Goal: Task Accomplishment & Management: Use online tool/utility

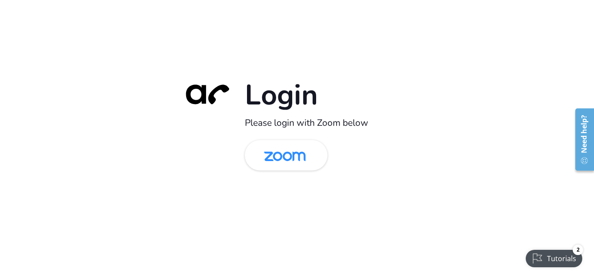
click at [97, 182] on div "Login Please login with Zoom below" at bounding box center [297, 139] width 594 height 279
click at [288, 162] on img at bounding box center [285, 156] width 60 height 28
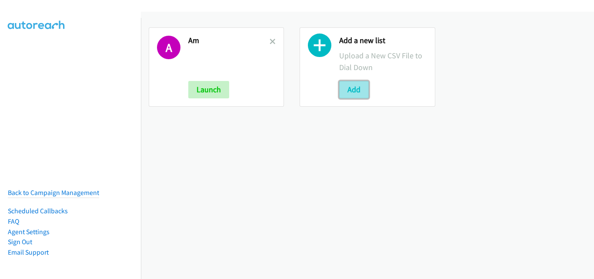
click at [347, 90] on button "Add" at bounding box center [354, 89] width 30 height 17
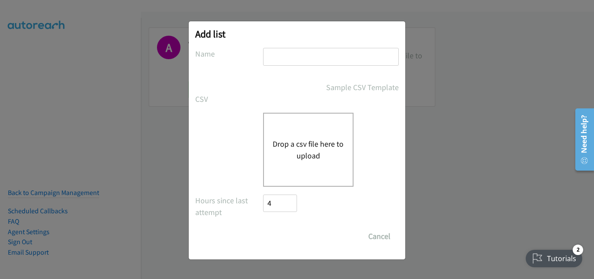
click at [299, 143] on button "Drop a csv file here to upload" at bounding box center [308, 149] width 71 height 23
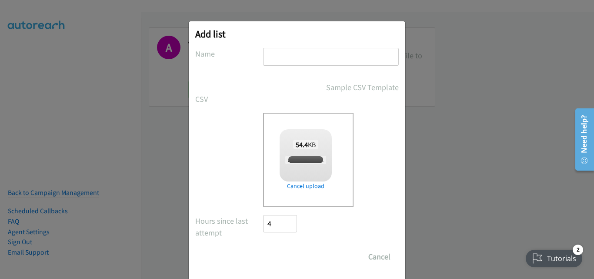
checkbox input "true"
click at [291, 46] on div "Add list No phone fields were returned for that Report or List View Please uplo…" at bounding box center [297, 150] width 217 height 258
click at [290, 55] on input "text" at bounding box center [331, 57] width 136 height 18
type input "MORE"
click at [263, 248] on input "Save List" at bounding box center [286, 256] width 46 height 17
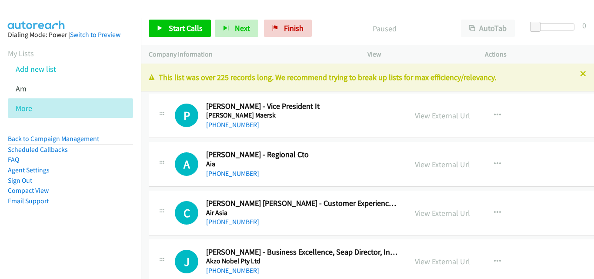
click at [415, 117] on link "View External Url" at bounding box center [442, 115] width 55 height 10
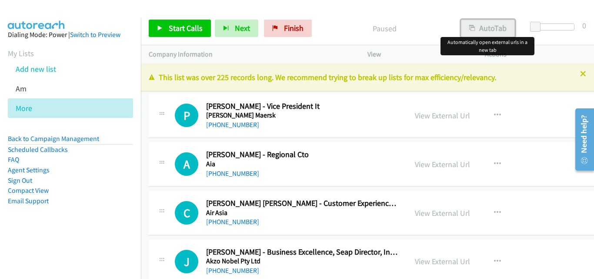
click at [491, 35] on button "AutoTab" at bounding box center [488, 28] width 54 height 17
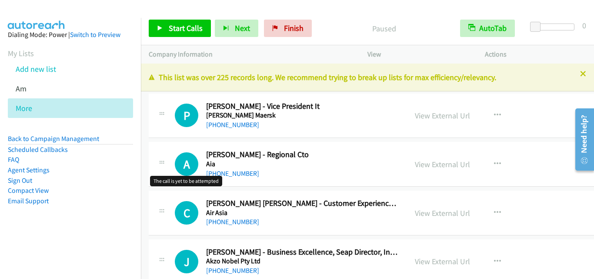
click at [184, 154] on h1 "A" at bounding box center [186, 163] width 23 height 23
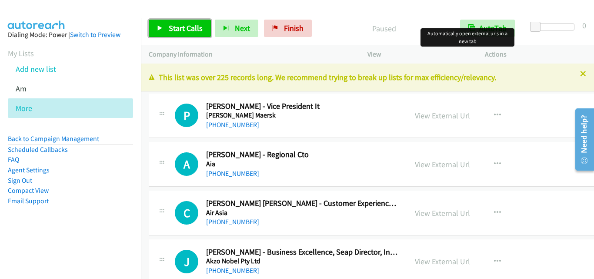
click at [179, 32] on span "Start Calls" at bounding box center [186, 28] width 34 height 10
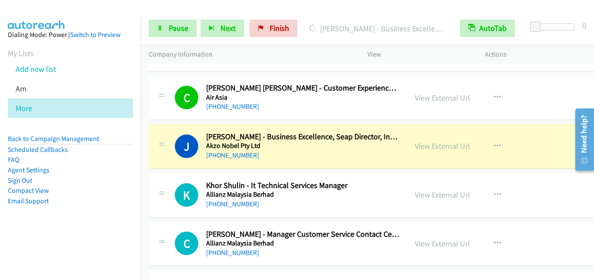
scroll to position [131, 0]
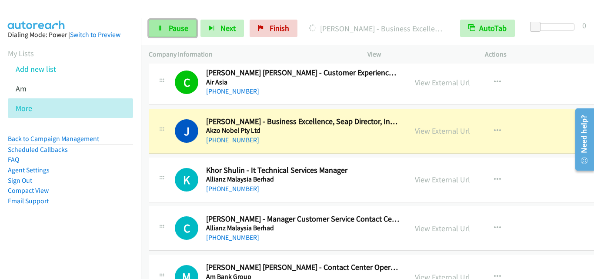
click at [172, 21] on link "Pause" at bounding box center [173, 28] width 48 height 17
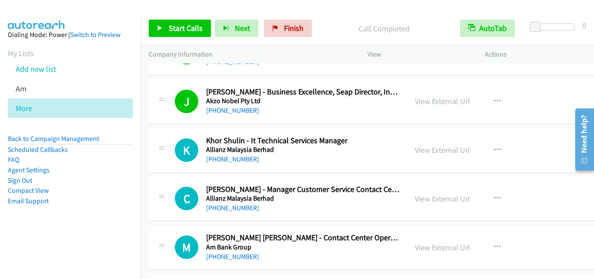
scroll to position [174, 0]
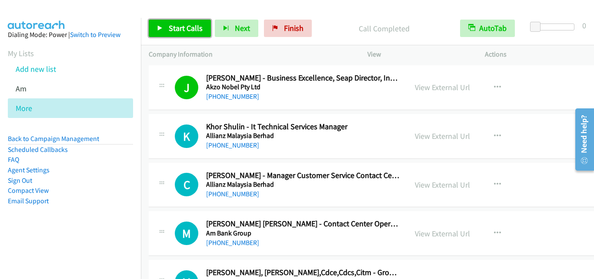
click at [178, 30] on span "Start Calls" at bounding box center [186, 28] width 34 height 10
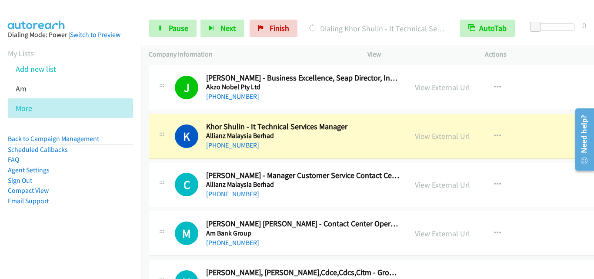
drag, startPoint x: 173, startPoint y: 145, endPoint x: 157, endPoint y: 127, distance: 23.7
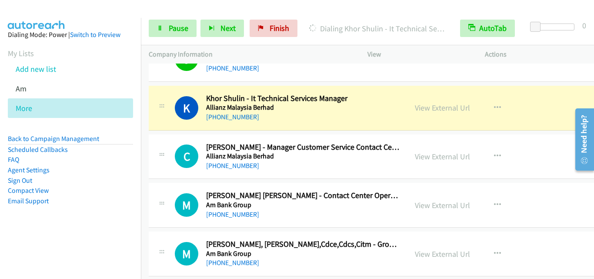
scroll to position [218, 0]
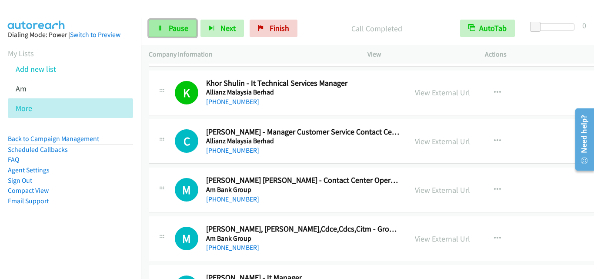
click at [161, 27] on icon at bounding box center [160, 29] width 6 height 6
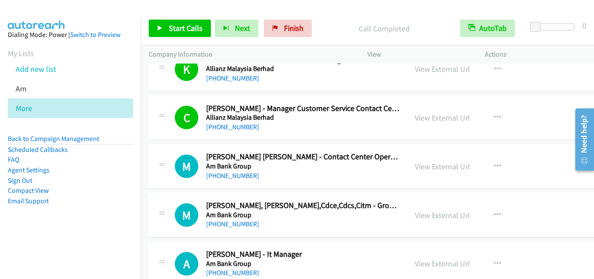
scroll to position [261, 0]
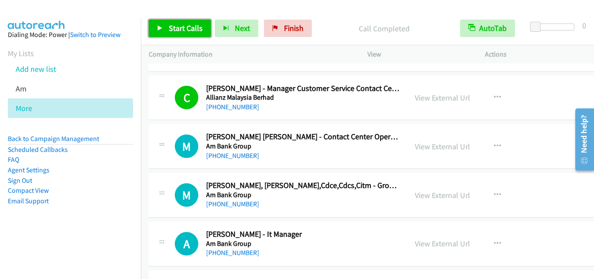
click at [180, 30] on span "Start Calls" at bounding box center [186, 28] width 34 height 10
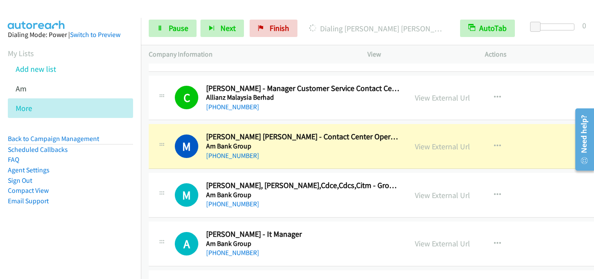
click at [149, 171] on td "M Callback Scheduled Mohd Yunus Shik Ibrahim, Ceh,Cdce,Cdcs,Citm - Group Head I…" at bounding box center [391, 195] width 501 height 49
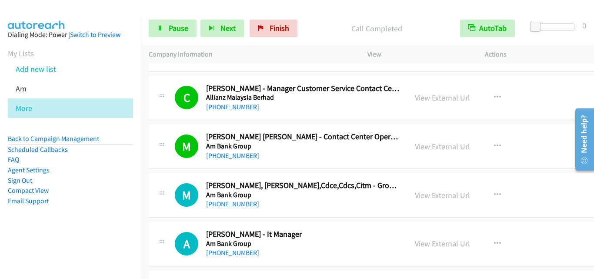
drag, startPoint x: 171, startPoint y: 176, endPoint x: 179, endPoint y: 113, distance: 63.1
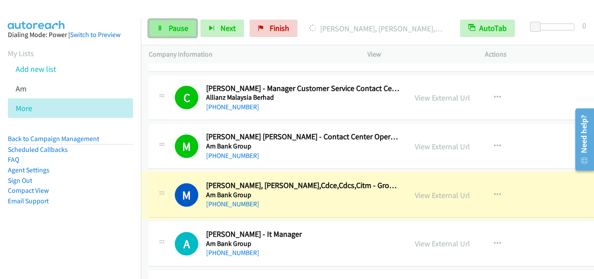
click at [177, 28] on span "Pause" at bounding box center [179, 28] width 20 height 10
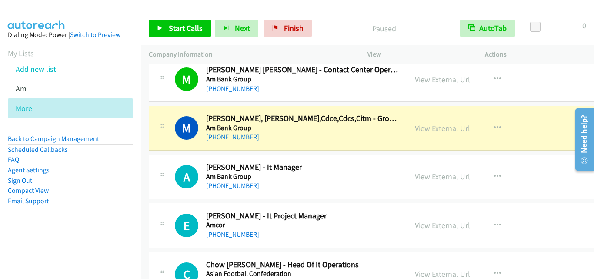
scroll to position [348, 0]
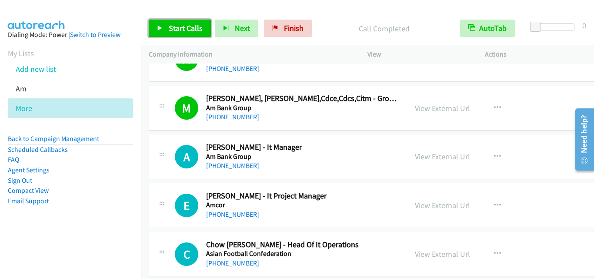
click at [164, 30] on link "Start Calls" at bounding box center [180, 28] width 62 height 17
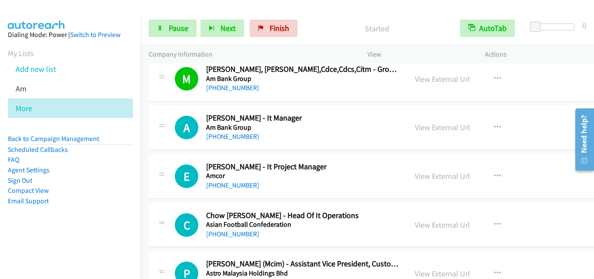
scroll to position [392, 0]
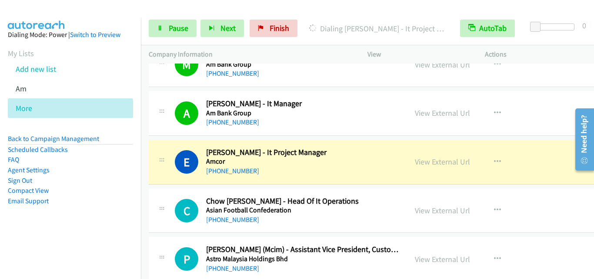
click at [169, 189] on div "C Callback Scheduled Chow Hee Soh - Head Of It Operations Asian Football Confed…" at bounding box center [391, 210] width 485 height 45
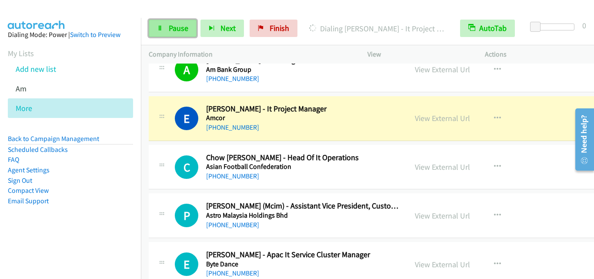
click at [167, 25] on link "Pause" at bounding box center [173, 28] width 48 height 17
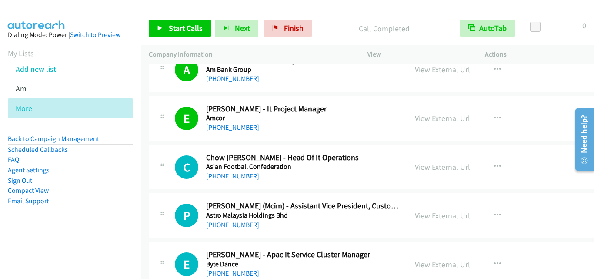
click at [154, 158] on div "C Callback Scheduled Chow Hee Soh - Head Of It Operations Asian Football Confed…" at bounding box center [278, 167] width 258 height 29
click at [170, 127] on div "E Callback Scheduled Eij Cheit Wong - It Project Manager Amcor Asia/Kuching +60…" at bounding box center [278, 118] width 243 height 29
click at [415, 120] on link "View External Url" at bounding box center [442, 118] width 55 height 10
click at [195, 28] on span "Start Calls" at bounding box center [186, 28] width 34 height 10
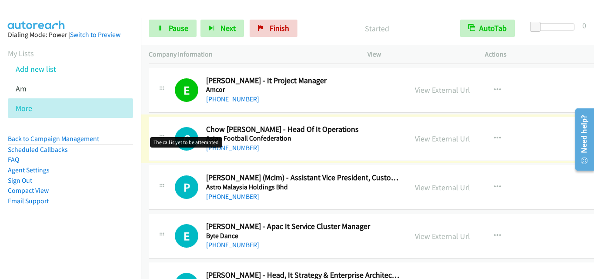
scroll to position [479, 0]
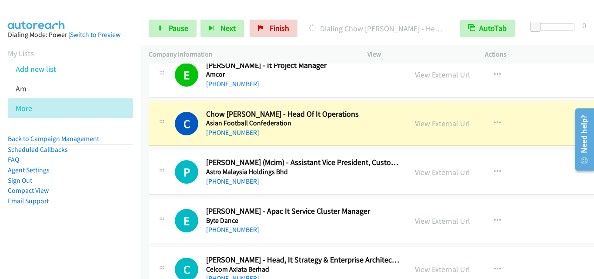
click at [174, 144] on div "C Callback Scheduled Chow Hee Soh - Head Of It Operations Asian Football Confed…" at bounding box center [391, 123] width 485 height 45
click at [158, 28] on icon at bounding box center [160, 29] width 6 height 6
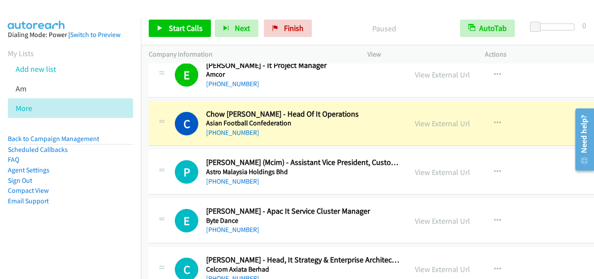
click at [159, 141] on div "C Callback Scheduled Chow Hee Soh - Head Of It Operations Asian Football Confed…" at bounding box center [391, 123] width 485 height 45
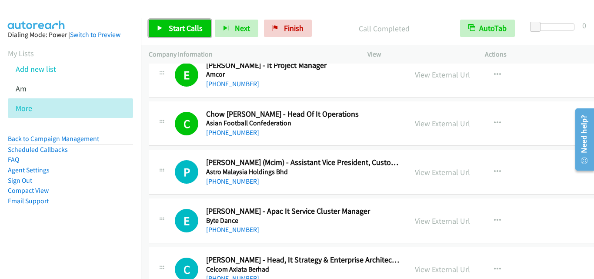
click at [166, 25] on link "Start Calls" at bounding box center [180, 28] width 62 height 17
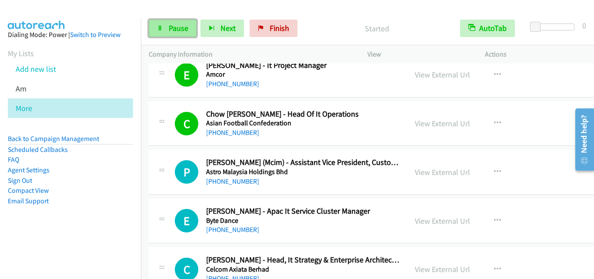
click at [178, 32] on span "Pause" at bounding box center [179, 28] width 20 height 10
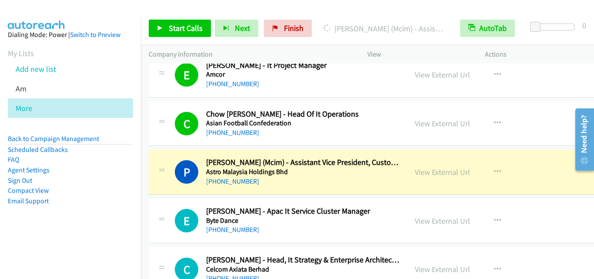
scroll to position [522, 0]
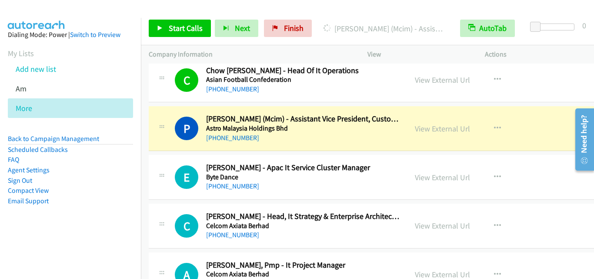
click at [175, 152] on td "P Callback Scheduled Peter Kenny (Mcim) - Assistant Vice President, Customer Ex…" at bounding box center [391, 128] width 501 height 49
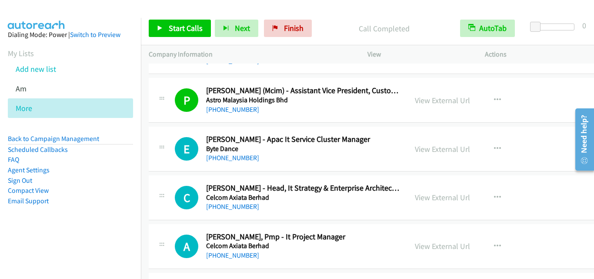
scroll to position [566, 0]
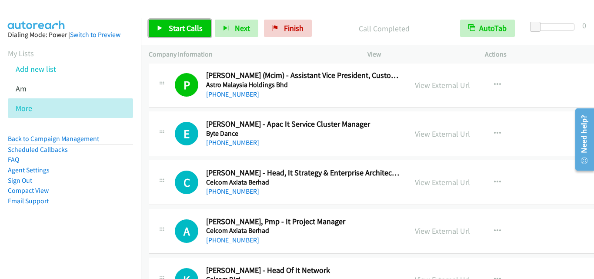
click at [175, 33] on link "Start Calls" at bounding box center [180, 28] width 62 height 17
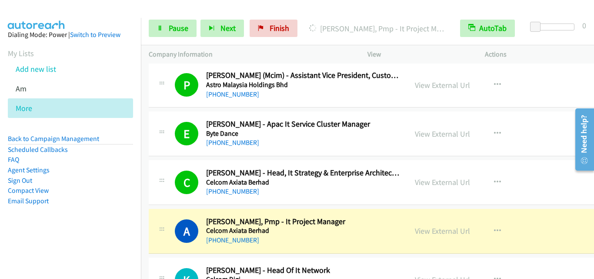
scroll to position [609, 0]
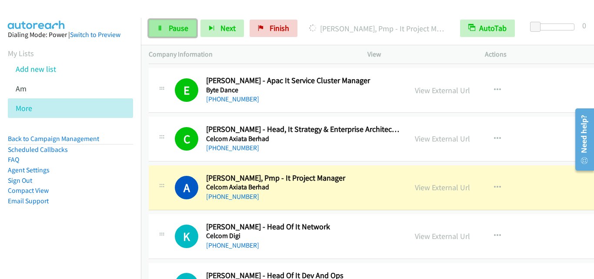
click at [167, 22] on link "Pause" at bounding box center [173, 28] width 48 height 17
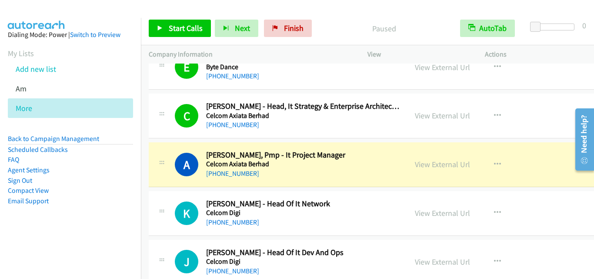
scroll to position [653, 0]
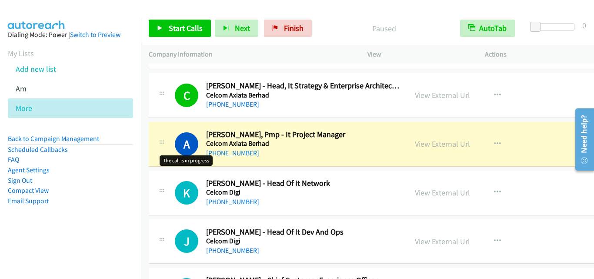
click at [175, 151] on h1 "A" at bounding box center [186, 143] width 23 height 23
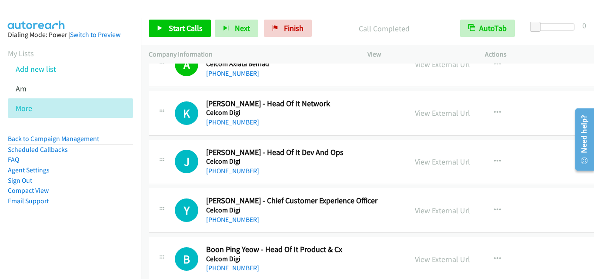
scroll to position [740, 0]
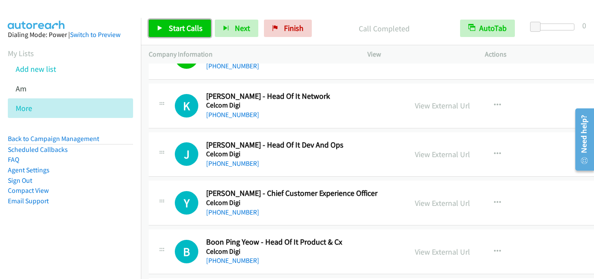
click at [161, 33] on link "Start Calls" at bounding box center [180, 28] width 62 height 17
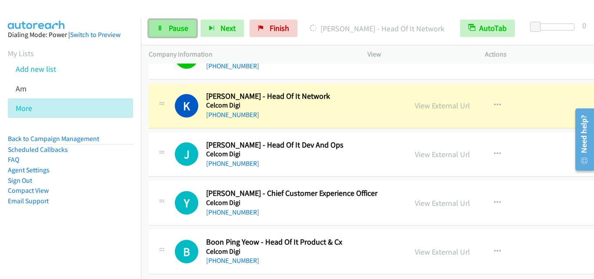
click at [173, 27] on span "Pause" at bounding box center [179, 28] width 20 height 10
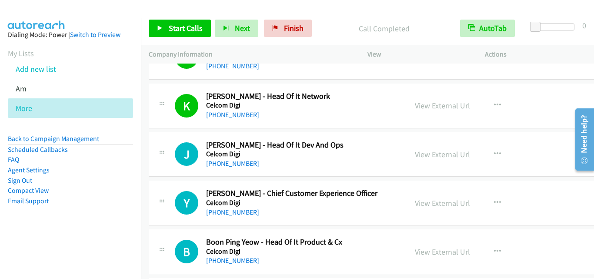
drag, startPoint x: 170, startPoint y: 134, endPoint x: 180, endPoint y: 98, distance: 37.5
click at [170, 134] on div "J Callback Scheduled Jessica Chai Wen Chii - Head Of It Dev And Ops Celcom Digi…" at bounding box center [391, 154] width 485 height 45
click at [193, 30] on span "Start Calls" at bounding box center [186, 28] width 34 height 10
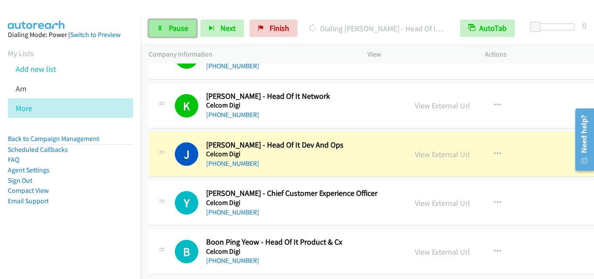
click at [169, 27] on span "Pause" at bounding box center [179, 28] width 20 height 10
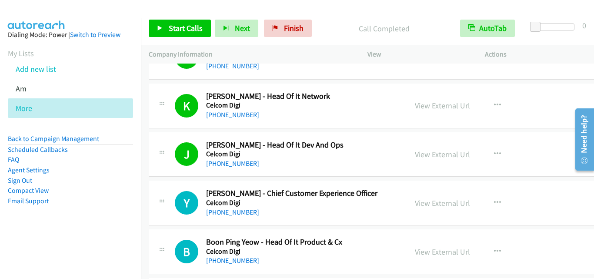
drag, startPoint x: 184, startPoint y: 180, endPoint x: 223, endPoint y: 172, distance: 39.8
click at [152, 188] on div "Y Callback Scheduled Yin May Lau - Chief Customer Experience Officer Celcom Dig…" at bounding box center [278, 202] width 258 height 29
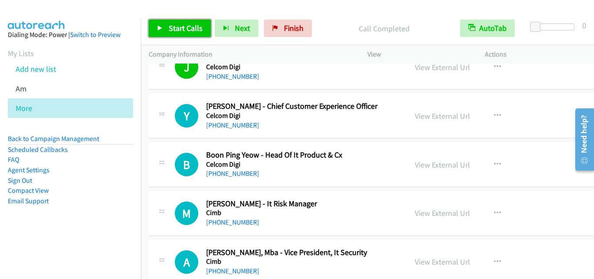
click at [167, 33] on link "Start Calls" at bounding box center [180, 28] width 62 height 17
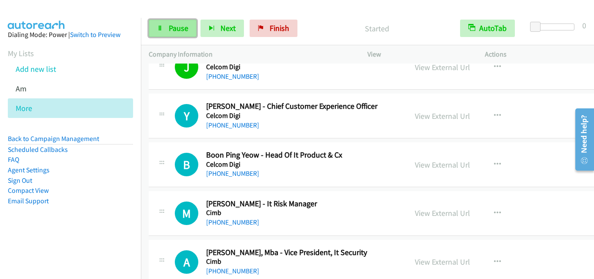
click at [164, 29] on link "Pause" at bounding box center [173, 28] width 48 height 17
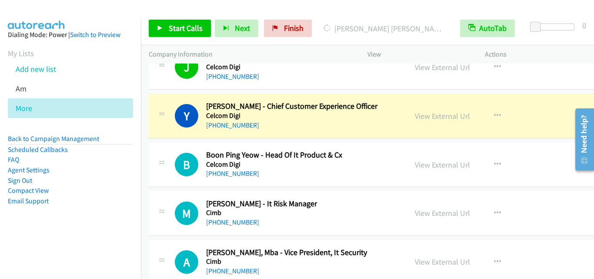
click at [159, 142] on div "B Callback Scheduled Boon Ping Yeow - Head Of It Product & Cx Celcom Digi Asia/…" at bounding box center [391, 164] width 485 height 45
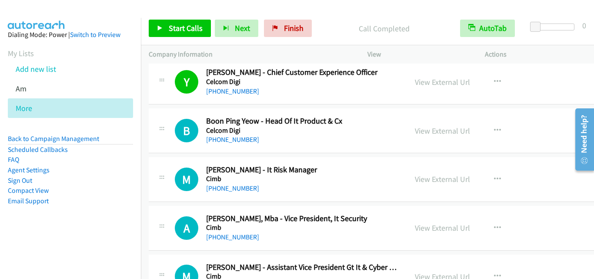
scroll to position [870, 0]
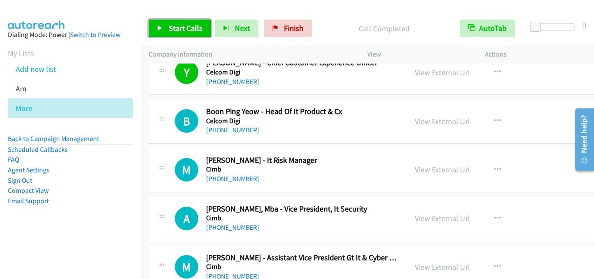
click at [190, 22] on link "Start Calls" at bounding box center [180, 28] width 62 height 17
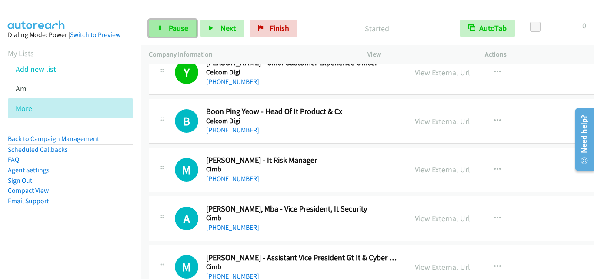
click at [177, 24] on span "Pause" at bounding box center [179, 28] width 20 height 10
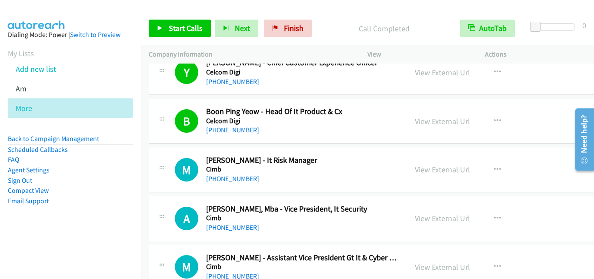
drag, startPoint x: 159, startPoint y: 162, endPoint x: 171, endPoint y: 163, distance: 11.8
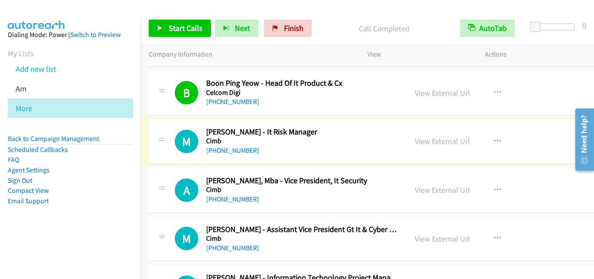
scroll to position [914, 0]
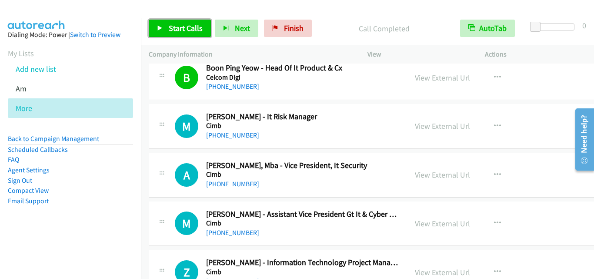
click at [191, 27] on span "Start Calls" at bounding box center [186, 28] width 34 height 10
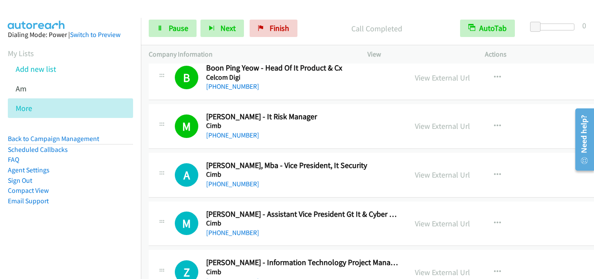
click at [154, 153] on div "A Callback Scheduled Adam Chua, Mba - Vice President, It Security Cimb Asia/Kuc…" at bounding box center [391, 175] width 485 height 45
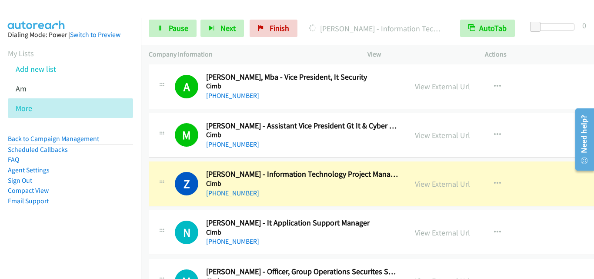
scroll to position [1044, 0]
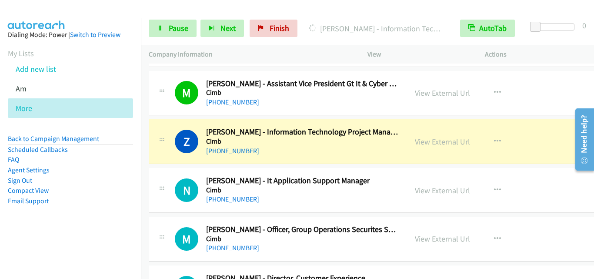
click at [165, 140] on icon at bounding box center [162, 141] width 10 height 4
click at [182, 27] on span "Pause" at bounding box center [179, 28] width 20 height 10
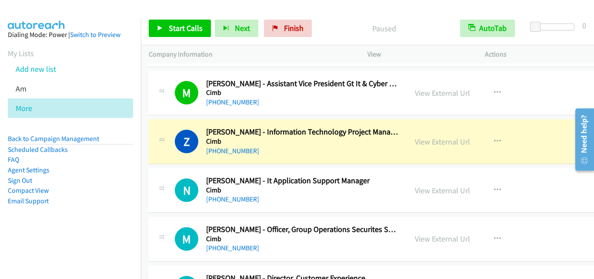
click at [167, 171] on div "N Callback Scheduled Nur Nabilla - It Application Support Manager Cimb Asia/Kuc…" at bounding box center [391, 190] width 485 height 45
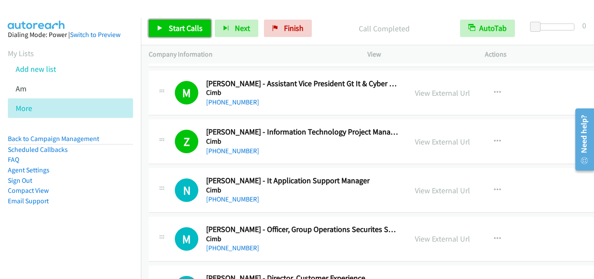
click at [204, 27] on link "Start Calls" at bounding box center [180, 28] width 62 height 17
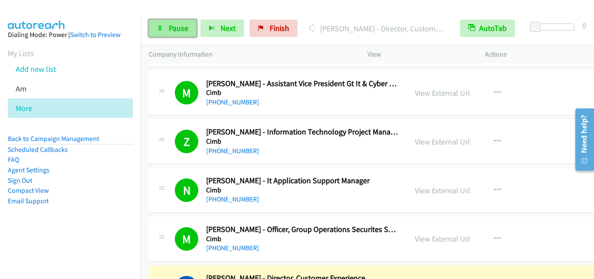
click at [176, 24] on span "Pause" at bounding box center [179, 28] width 20 height 10
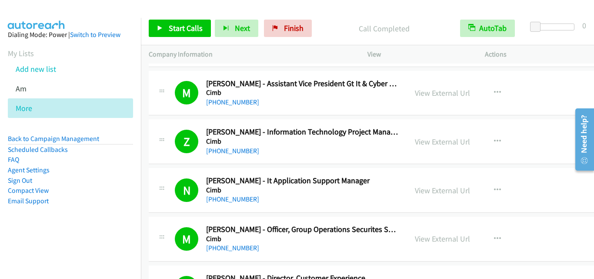
click at [171, 173] on div "N Callback Scheduled Nur Nabilla - It Application Support Manager Cimb Asia/Kuc…" at bounding box center [391, 190] width 485 height 45
click at [30, 71] on link "Add new list" at bounding box center [36, 69] width 40 height 10
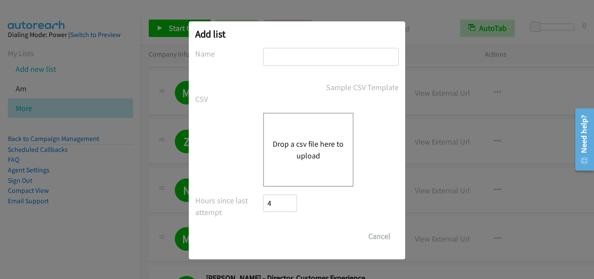
click at [327, 144] on button "Drop a csv file here to upload" at bounding box center [308, 149] width 71 height 23
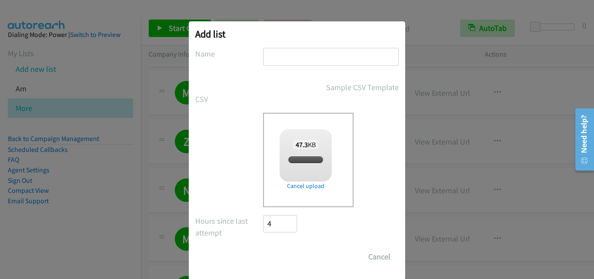
checkbox input "true"
click at [205, 131] on div "Drop a csv file here to upload 47.3 KB split_2.csv Check Error Remove file" at bounding box center [297, 160] width 204 height 94
click at [149, 75] on div "Add list No phone fields were returned for that Report or List View Please uplo…" at bounding box center [297, 143] width 594 height 271
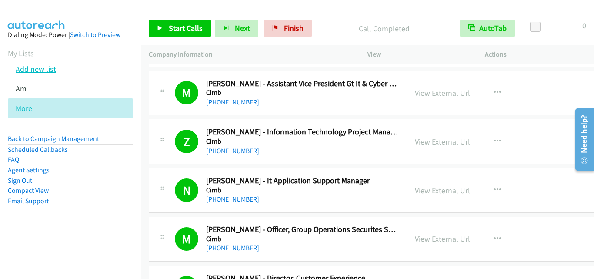
click at [33, 70] on link "Add new list" at bounding box center [36, 69] width 40 height 10
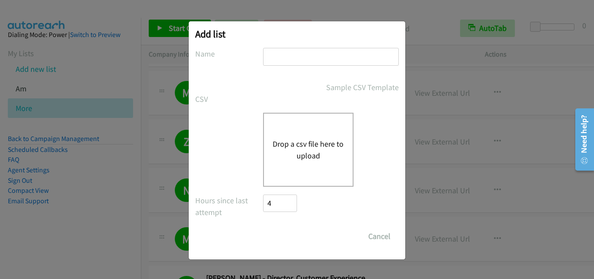
click at [238, 133] on div "Drop a csv file here to upload" at bounding box center [297, 150] width 204 height 74
click at [328, 141] on button "Drop a csv file here to upload" at bounding box center [308, 149] width 71 height 23
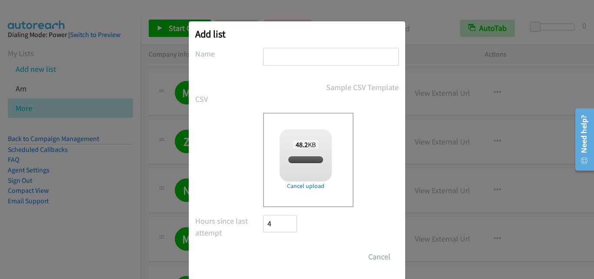
checkbox input "true"
click at [299, 50] on input "text" at bounding box center [331, 57] width 136 height 18
type input "D"
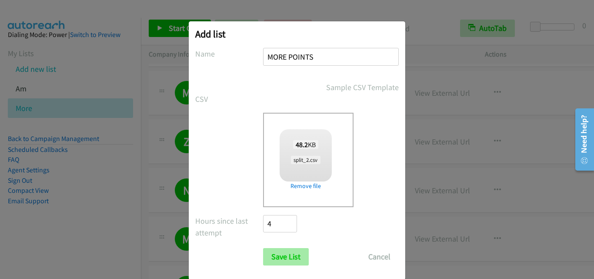
type input "MORE POINTS"
click at [278, 257] on input "Save List" at bounding box center [286, 256] width 46 height 17
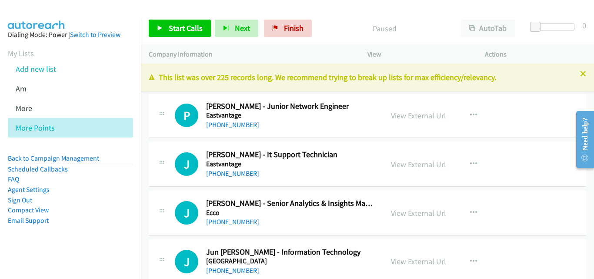
drag, startPoint x: 134, startPoint y: 115, endPoint x: 162, endPoint y: 106, distance: 29.7
click at [134, 115] on li "More" at bounding box center [78, 108] width 141 height 20
